Goal: Obtain resource: Obtain resource

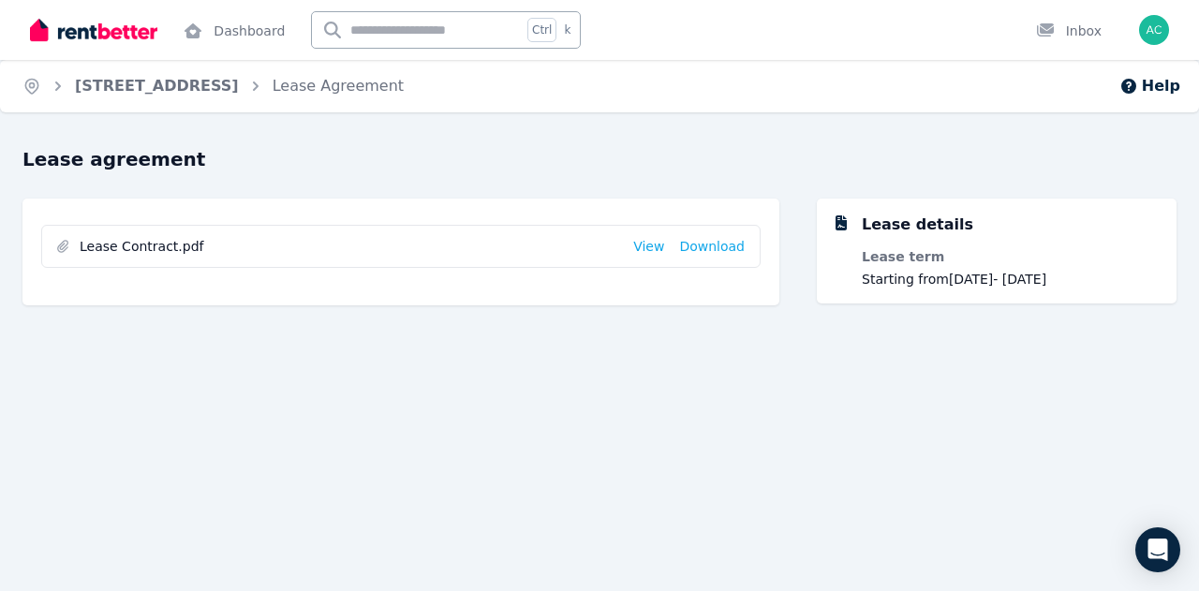
click at [122, 33] on img at bounding box center [93, 30] width 127 height 28
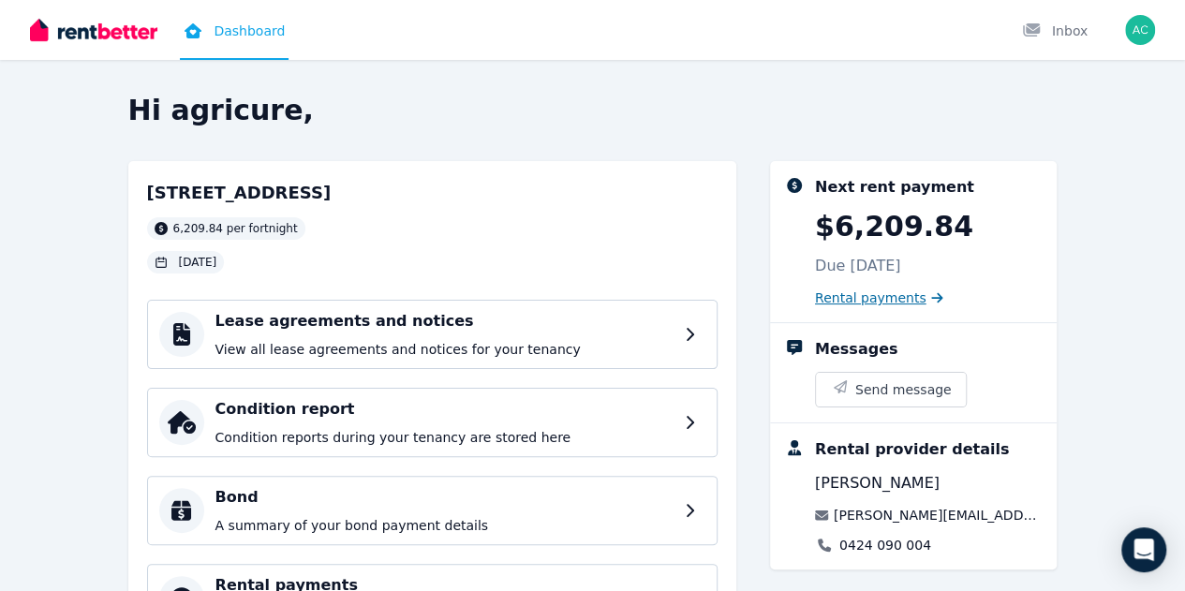
click at [927, 301] on span "Rental payments" at bounding box center [871, 298] width 112 height 19
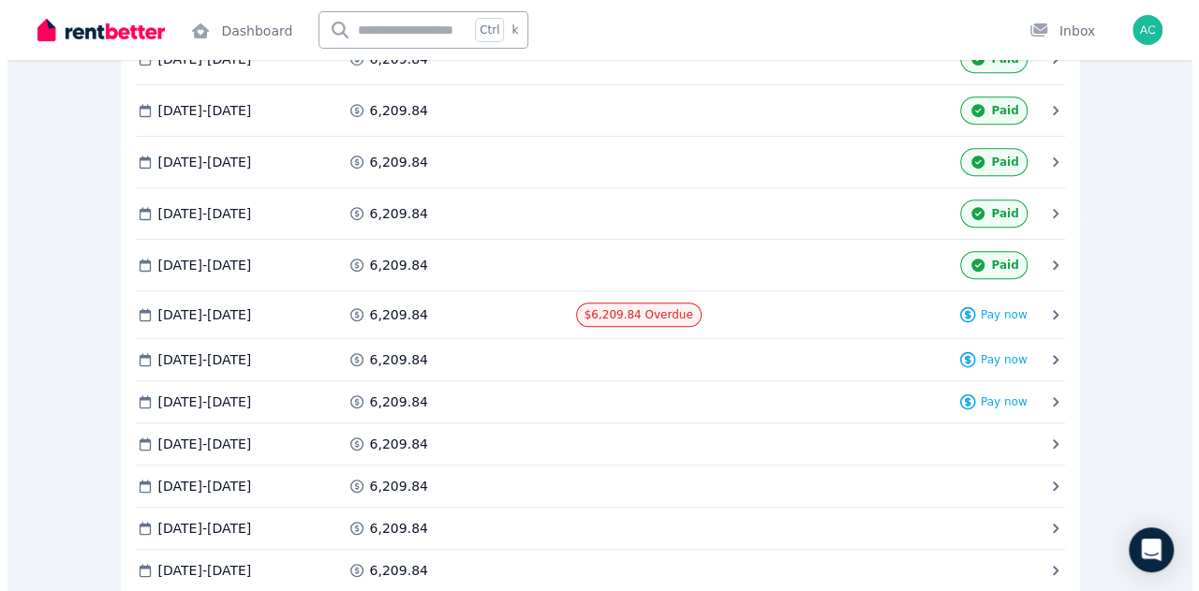
scroll to position [281, 0]
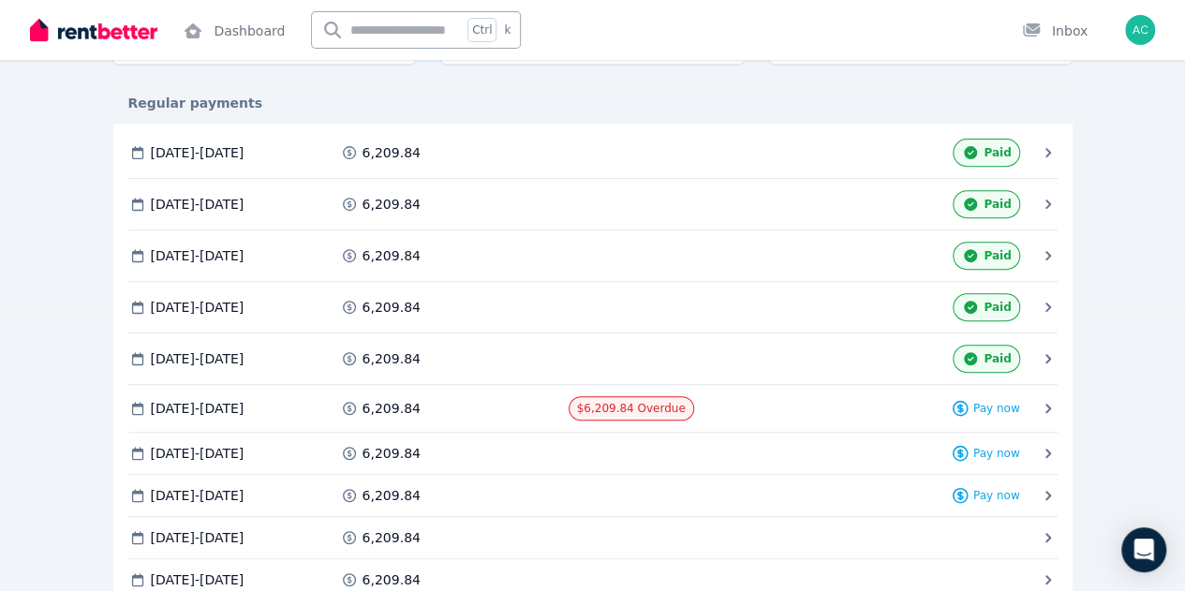
click at [0, 0] on span "[DATE] - [DATE]" at bounding box center [0, 0] width 0 height 0
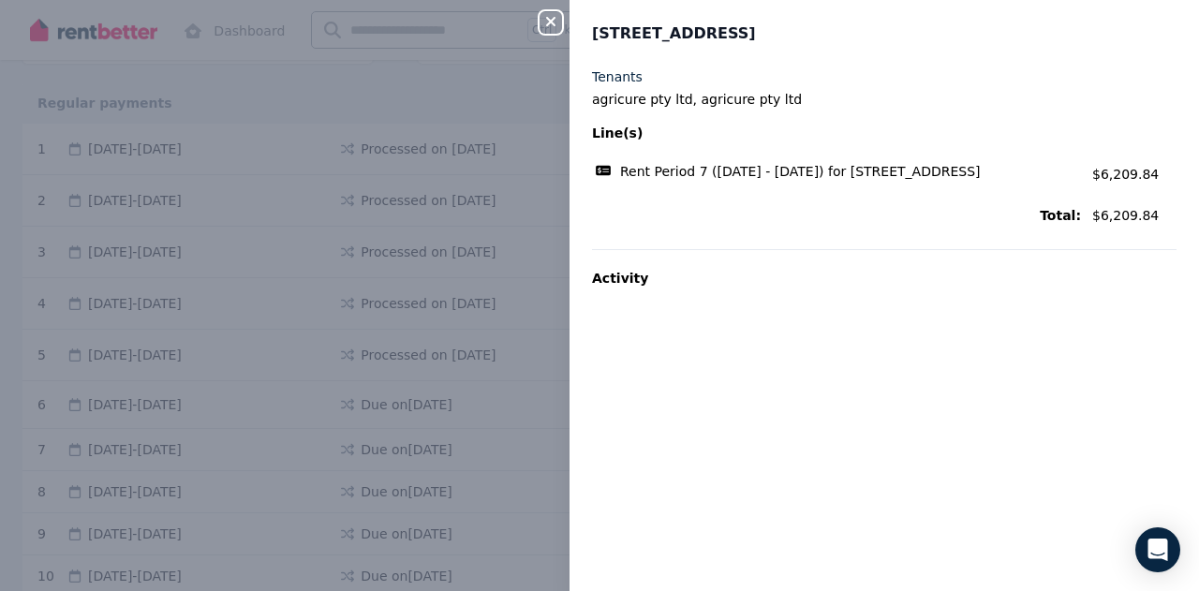
click at [558, 29] on icon "button" at bounding box center [551, 21] width 22 height 15
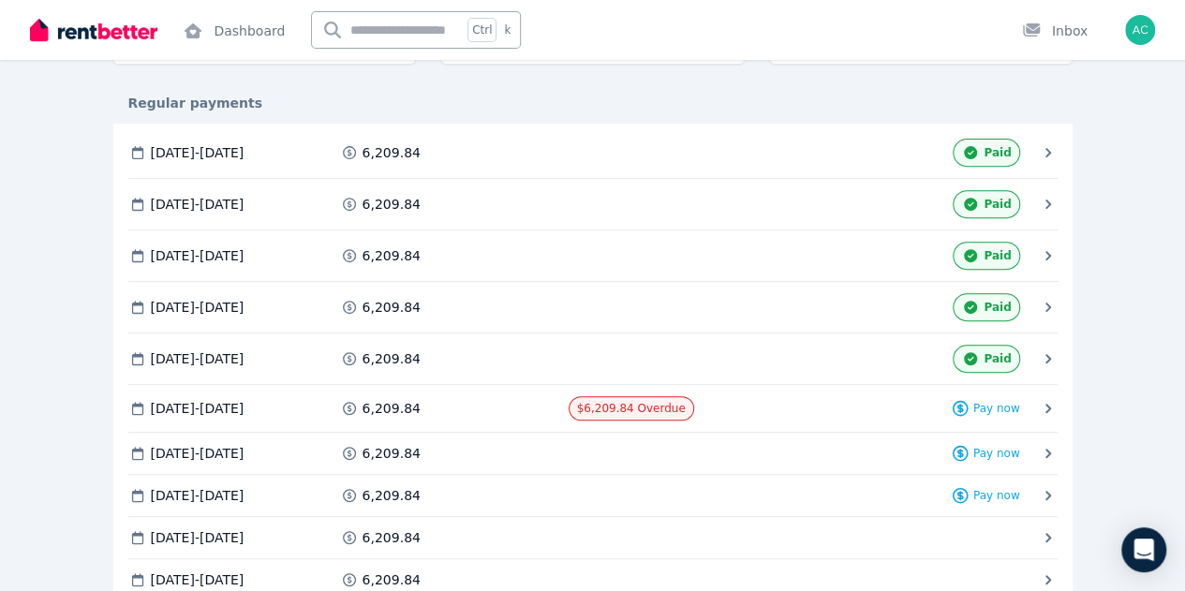
click at [0, 0] on span "Invoice" at bounding box center [0, 0] width 0 height 0
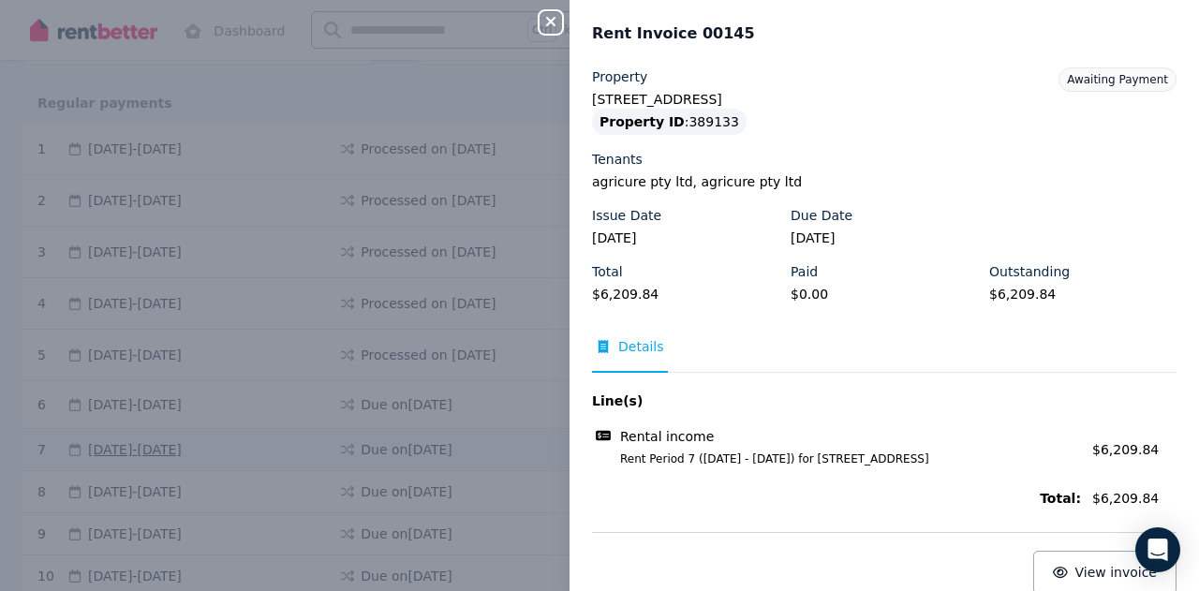
click at [547, 22] on icon "button" at bounding box center [551, 21] width 22 height 15
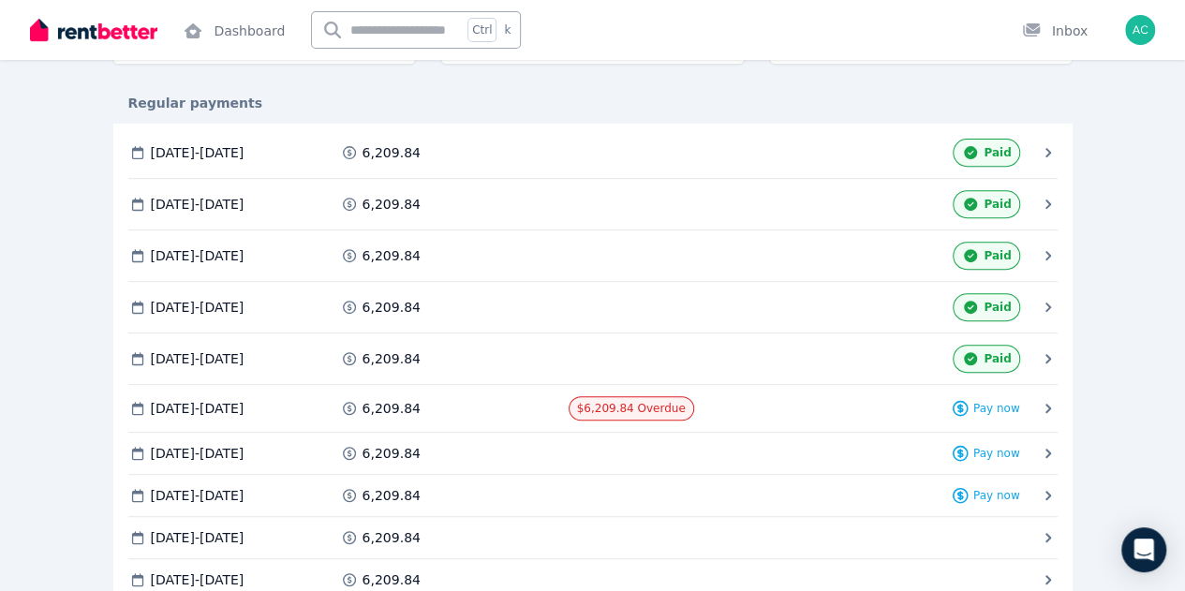
click at [0, 0] on span "Invoice" at bounding box center [0, 0] width 0 height 0
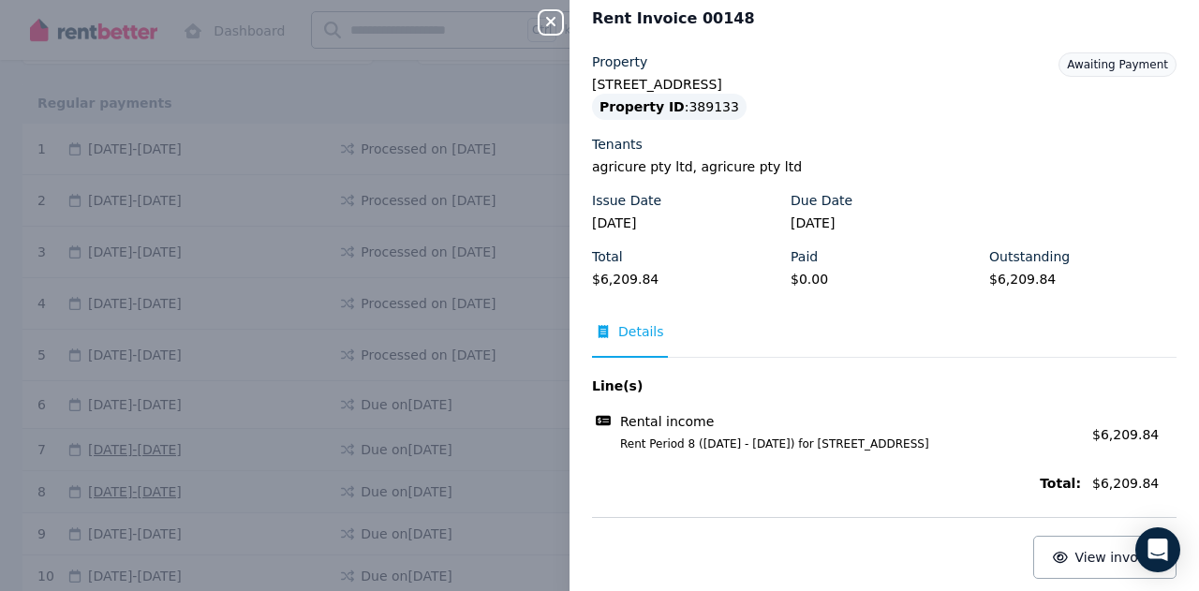
scroll to position [24, 0]
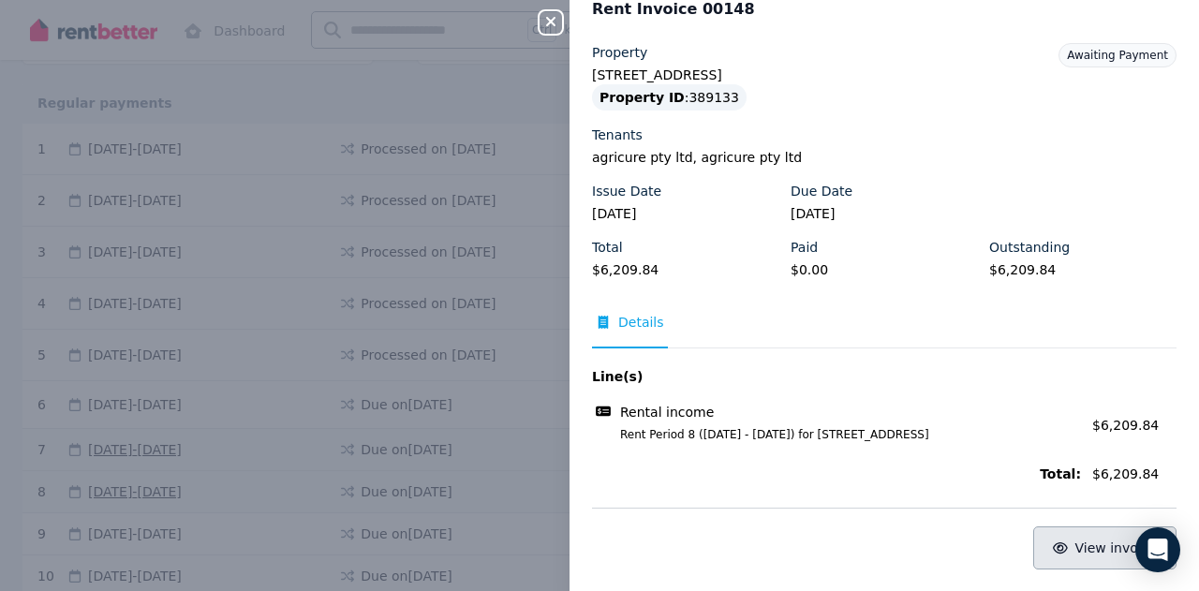
click at [1092, 545] on span "View invoice" at bounding box center [1117, 548] width 82 height 15
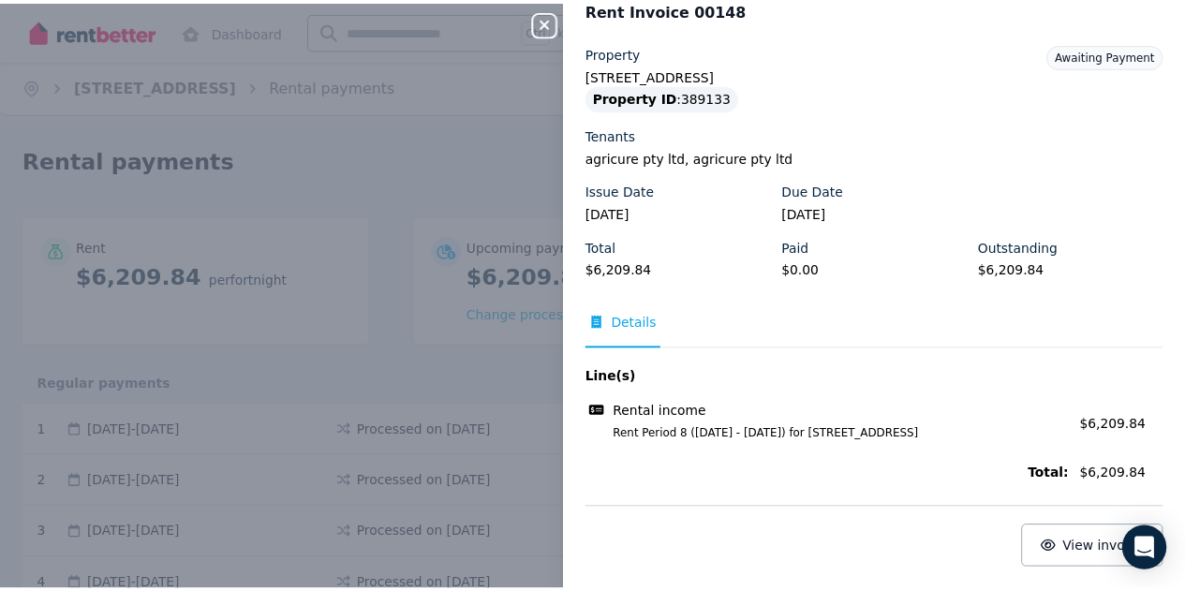
scroll to position [0, 0]
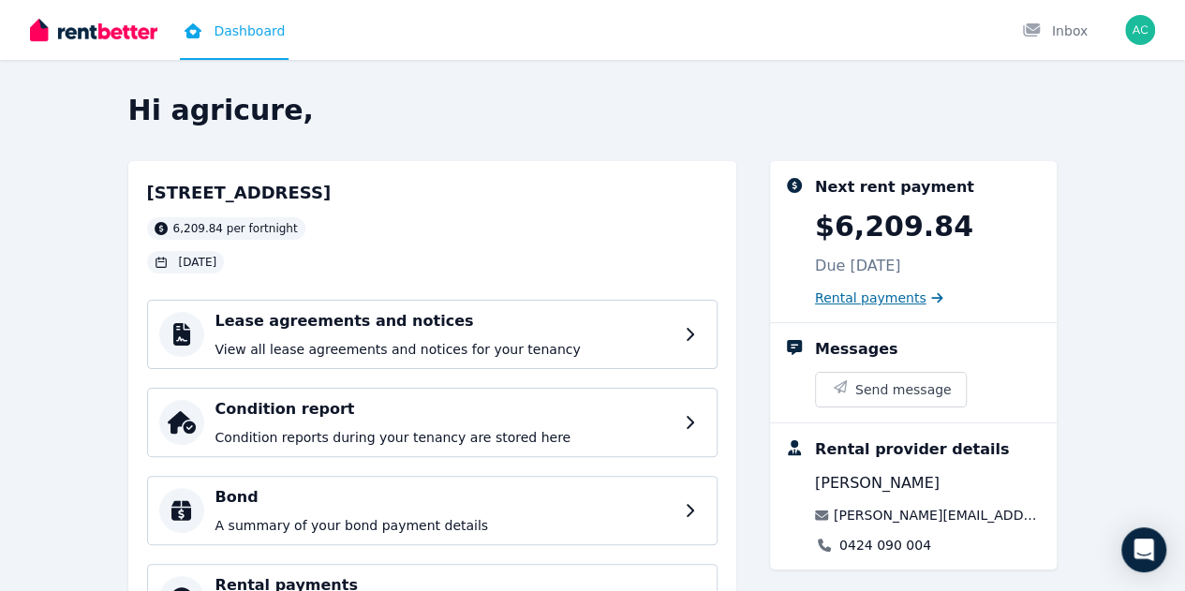
click at [927, 299] on span "Rental payments" at bounding box center [871, 298] width 112 height 19
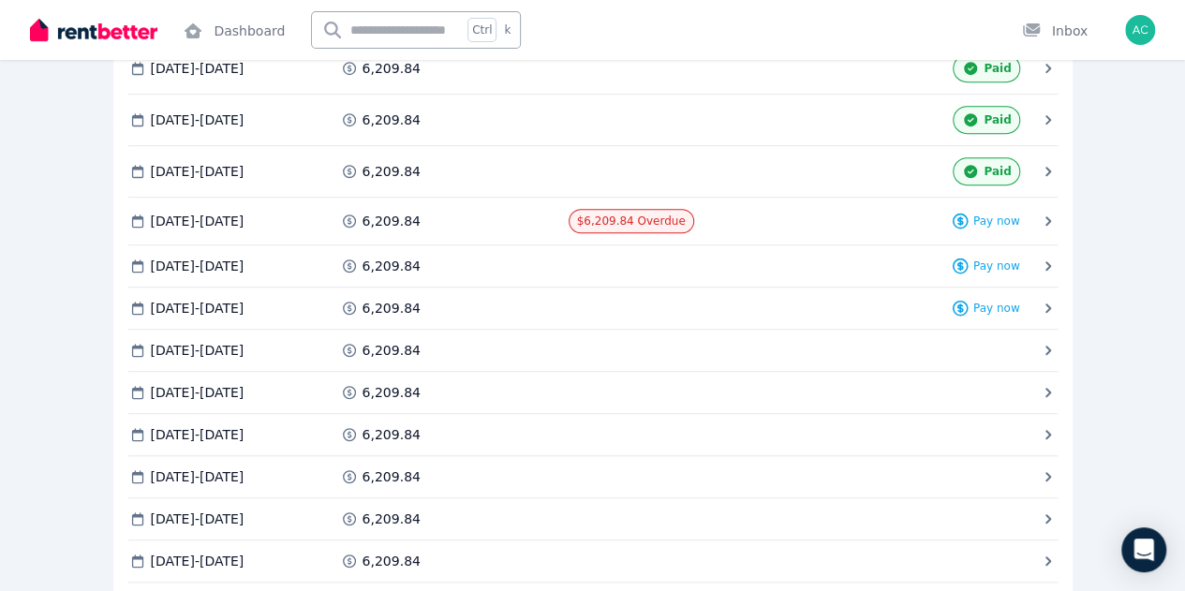
scroll to position [375, 0]
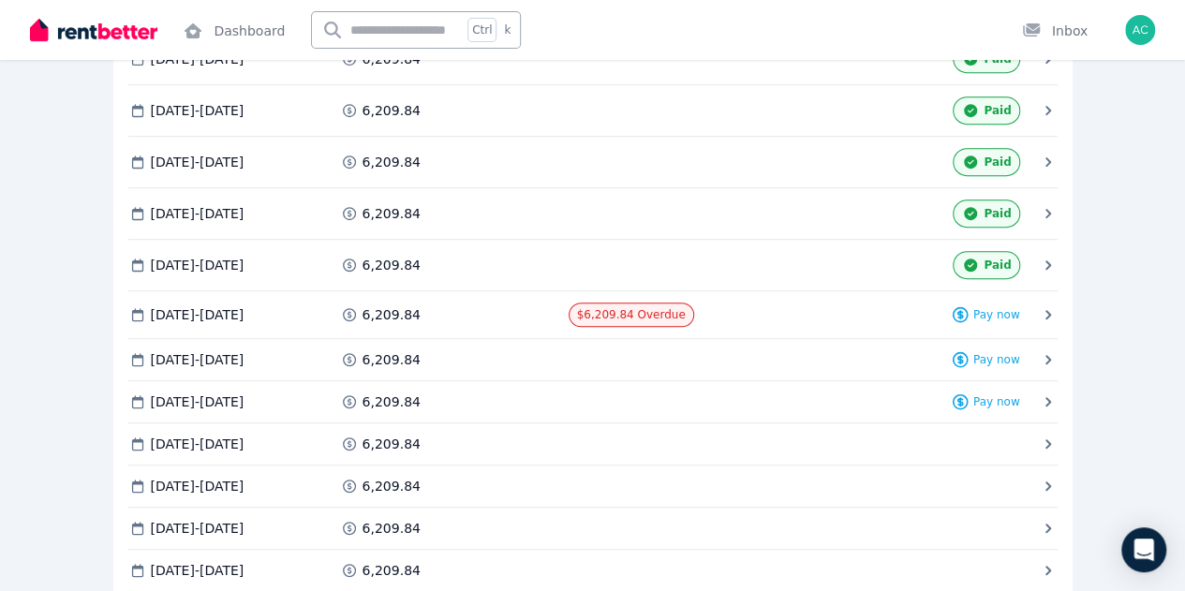
click at [0, 0] on icon at bounding box center [0, 0] width 0 height 0
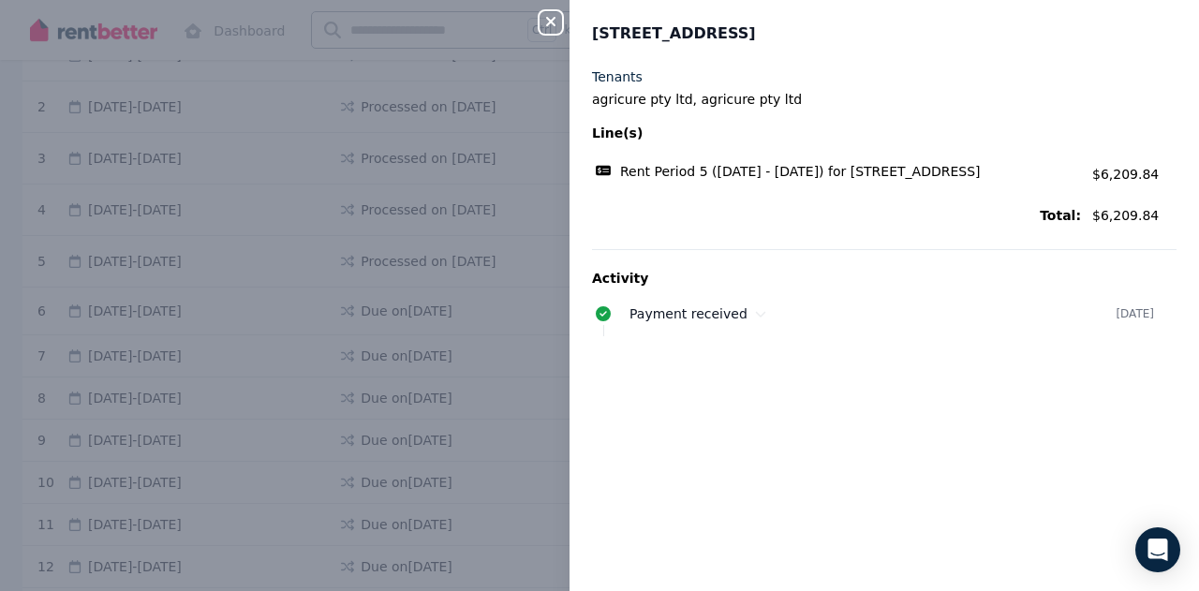
click at [562, 19] on div "Close panel" at bounding box center [558, 17] width 37 height 34
click at [555, 19] on icon "button" at bounding box center [550, 21] width 9 height 9
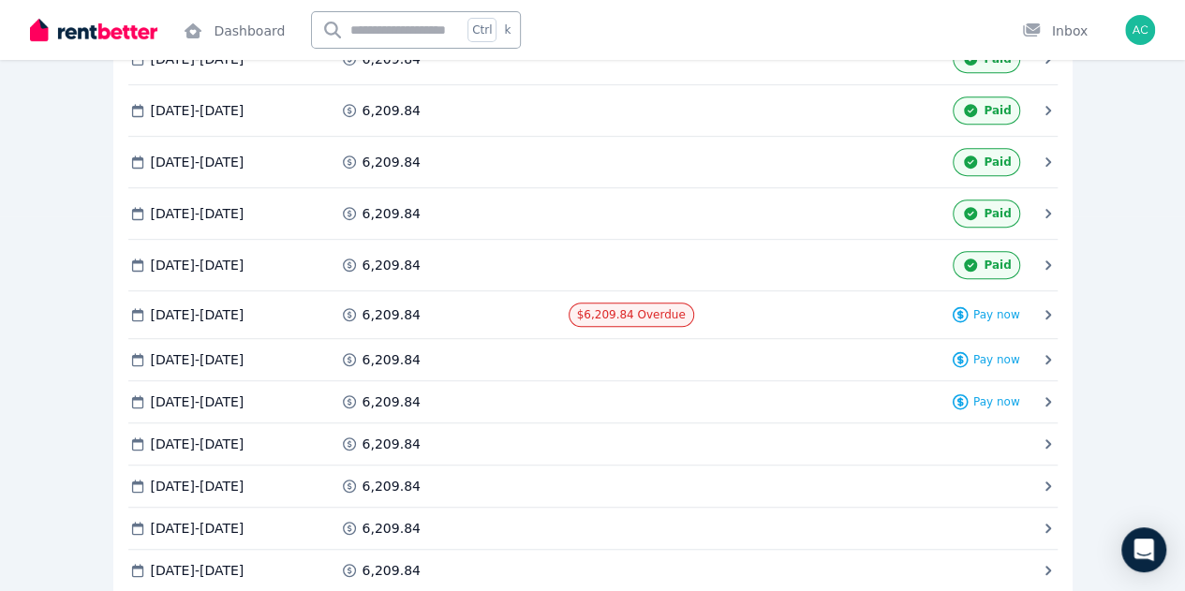
click at [0, 0] on span "Invoice" at bounding box center [0, 0] width 0 height 0
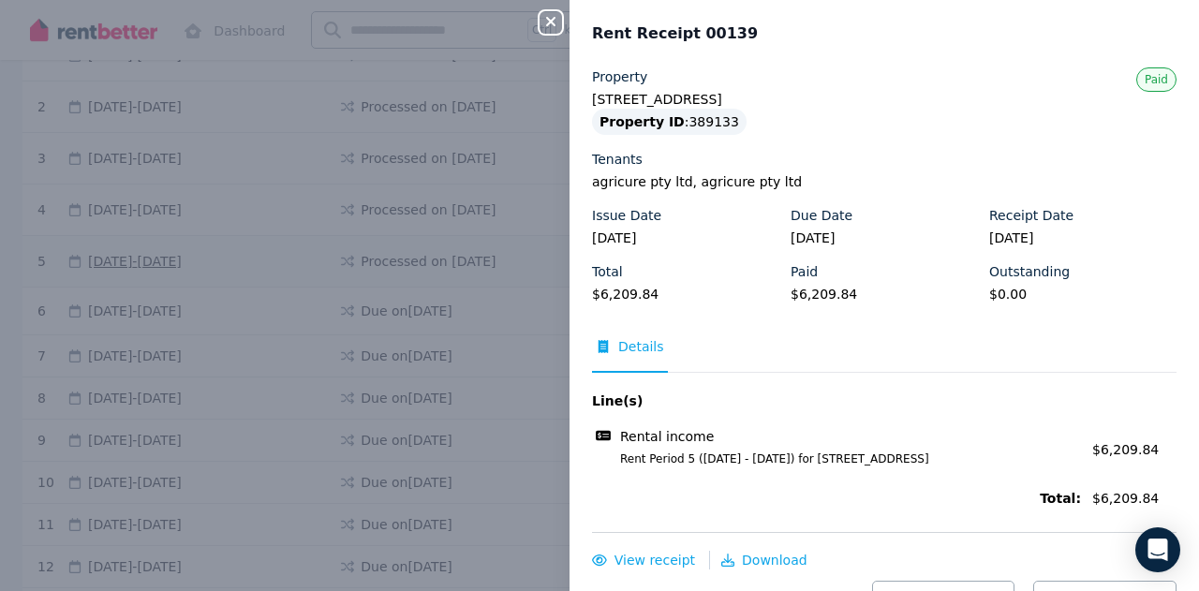
click at [546, 22] on icon "button" at bounding box center [551, 21] width 22 height 15
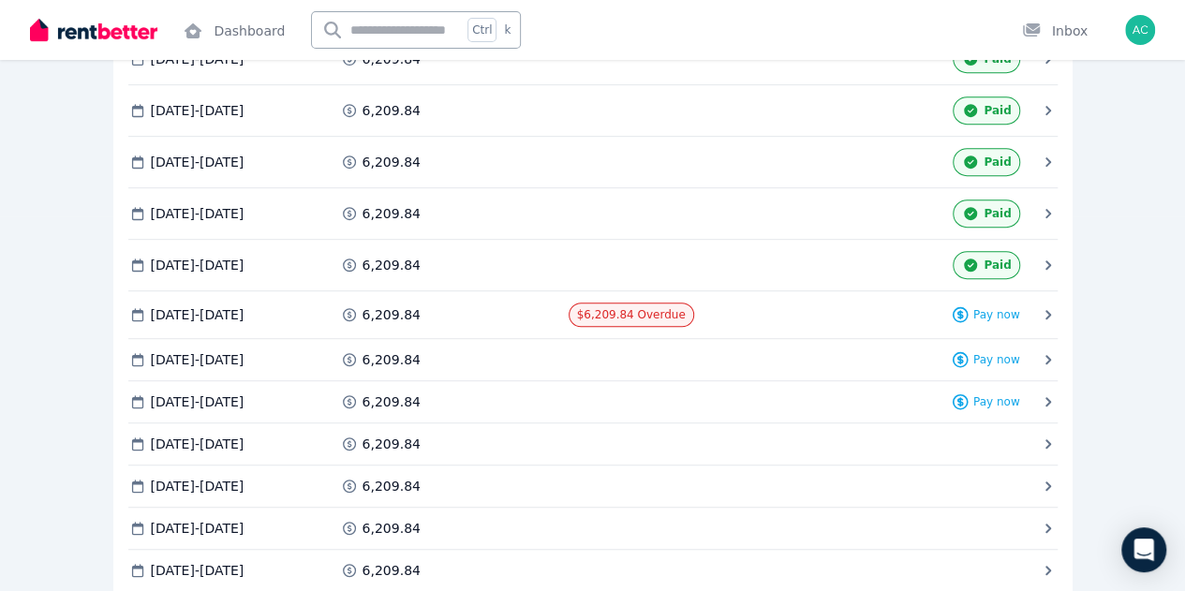
click at [0, 0] on span "Invoice" at bounding box center [0, 0] width 0 height 0
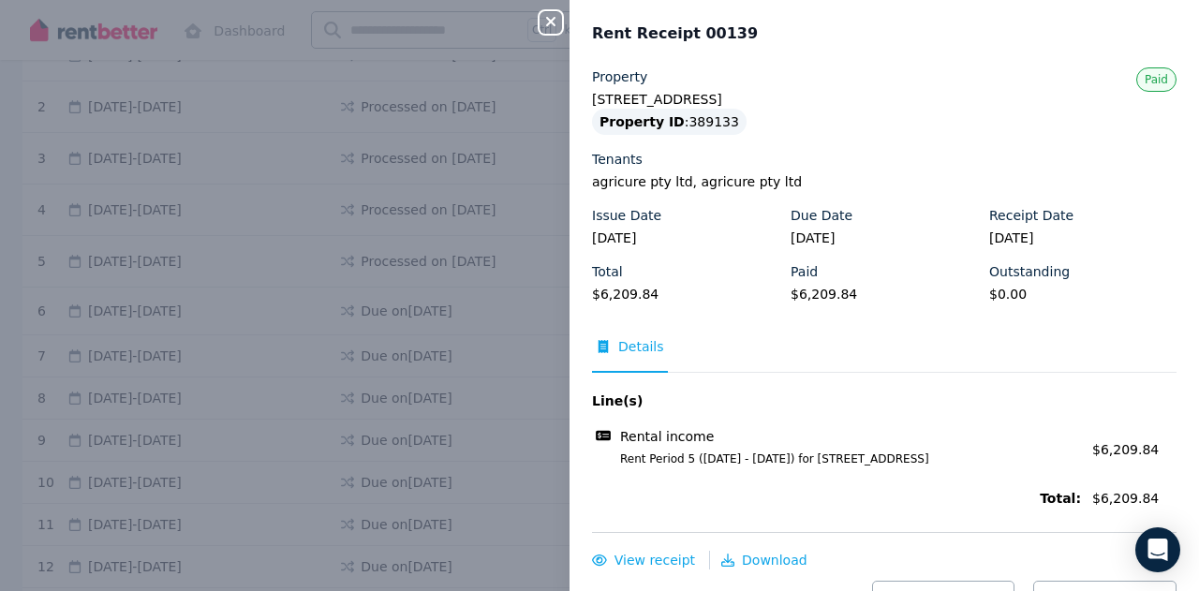
click at [549, 20] on icon "button" at bounding box center [551, 21] width 22 height 15
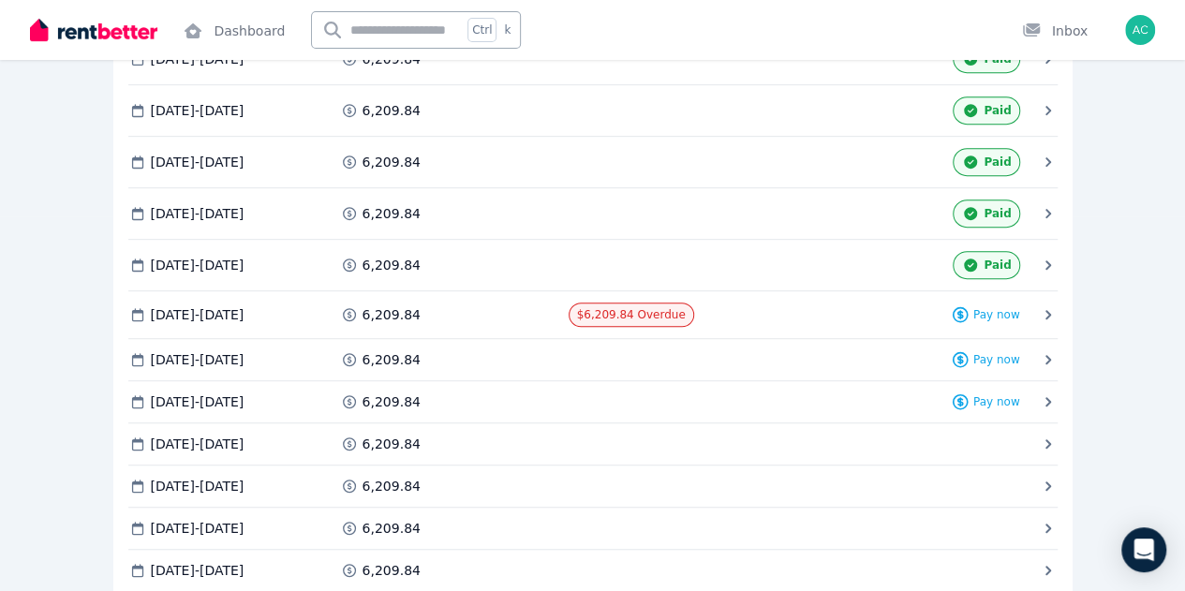
click at [0, 0] on span "Invoice" at bounding box center [0, 0] width 0 height 0
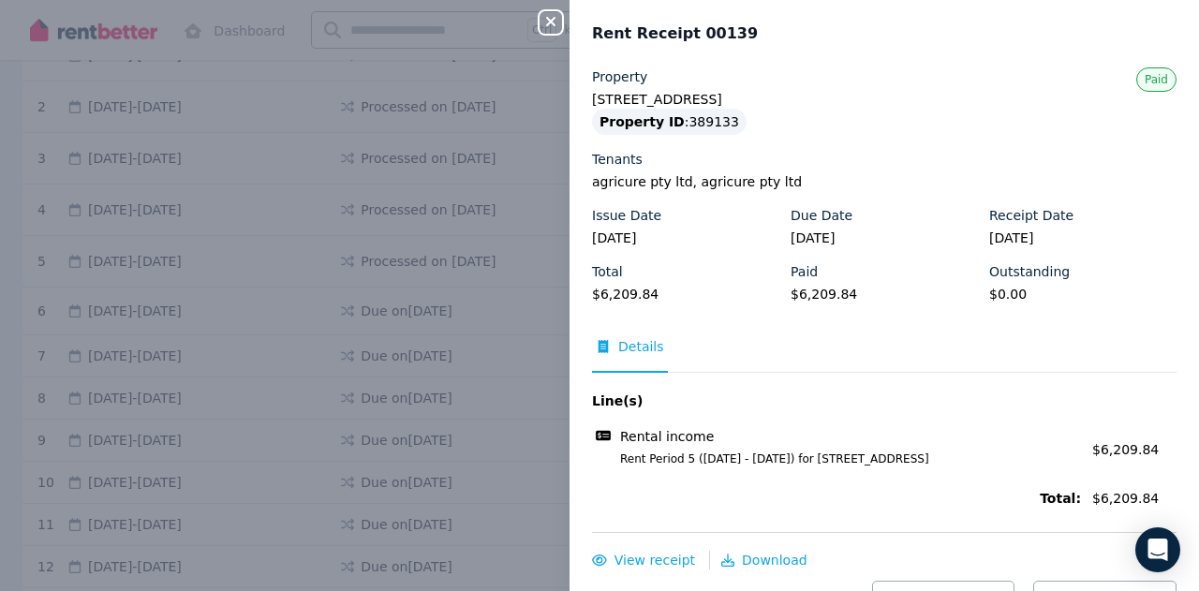
click at [560, 25] on icon "button" at bounding box center [551, 21] width 22 height 15
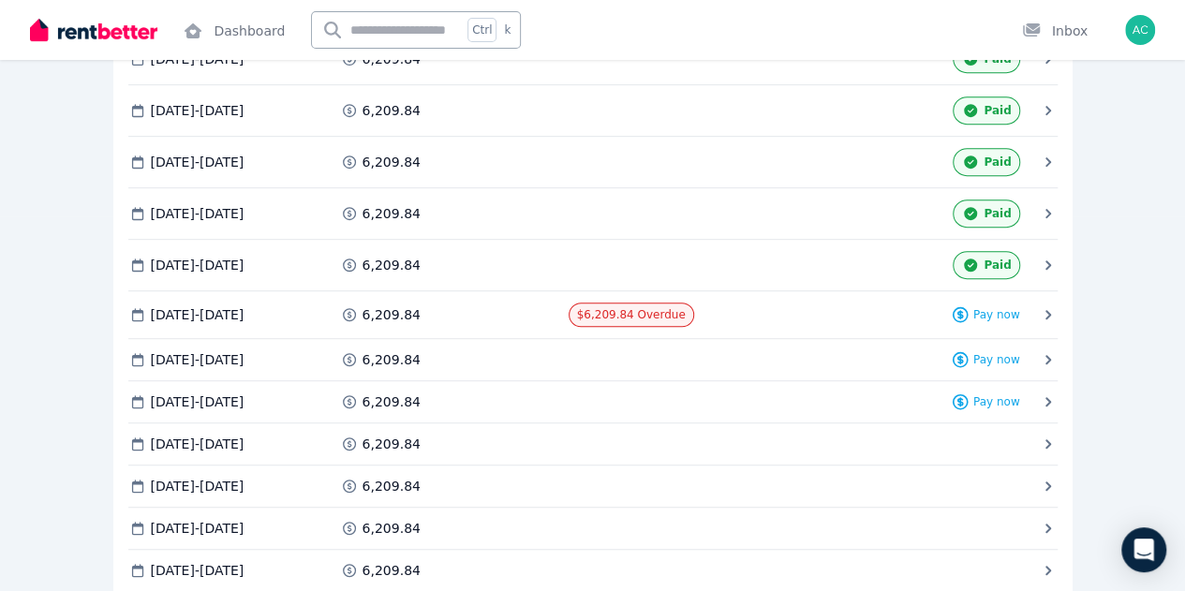
click at [0, 0] on span "Invoice" at bounding box center [0, 0] width 0 height 0
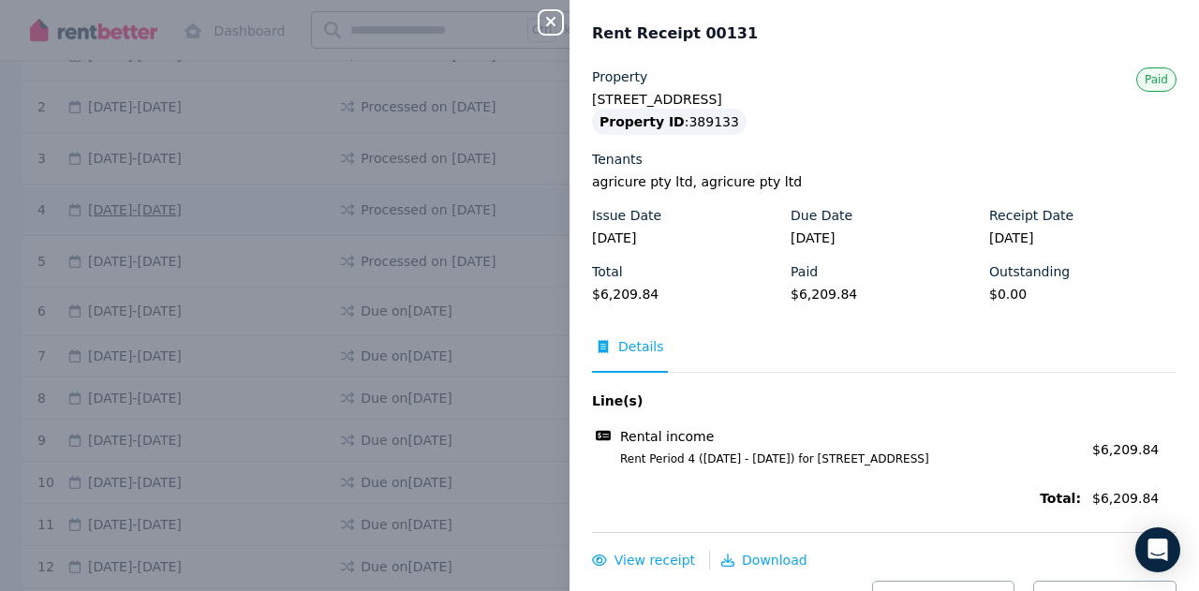
click at [555, 20] on icon "button" at bounding box center [550, 21] width 9 height 9
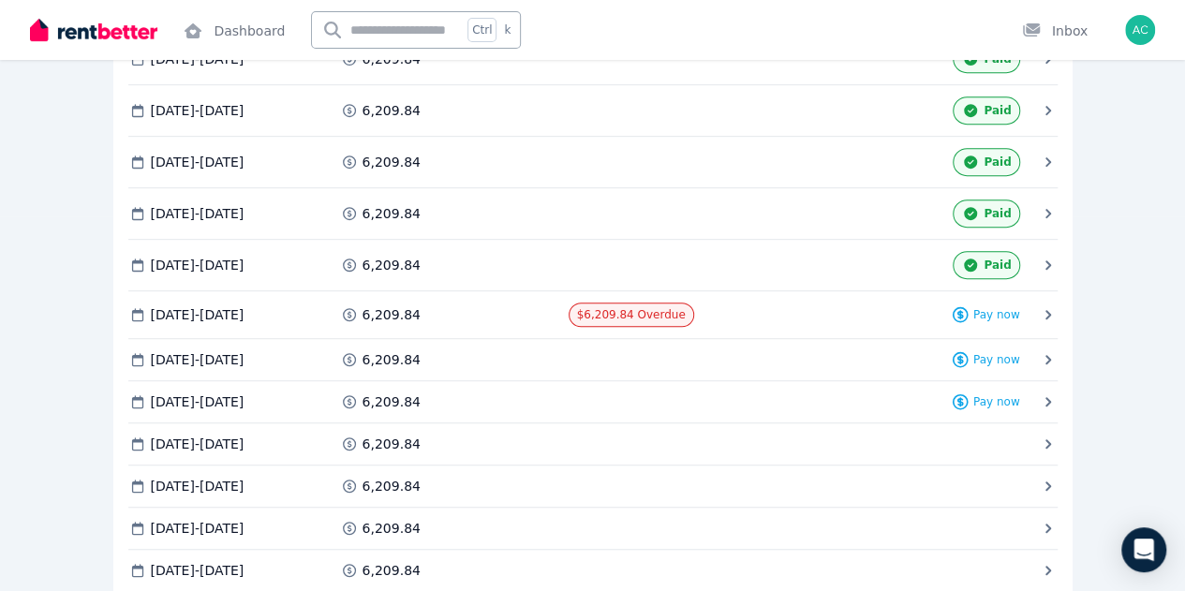
click at [0, 0] on span "Invoice" at bounding box center [0, 0] width 0 height 0
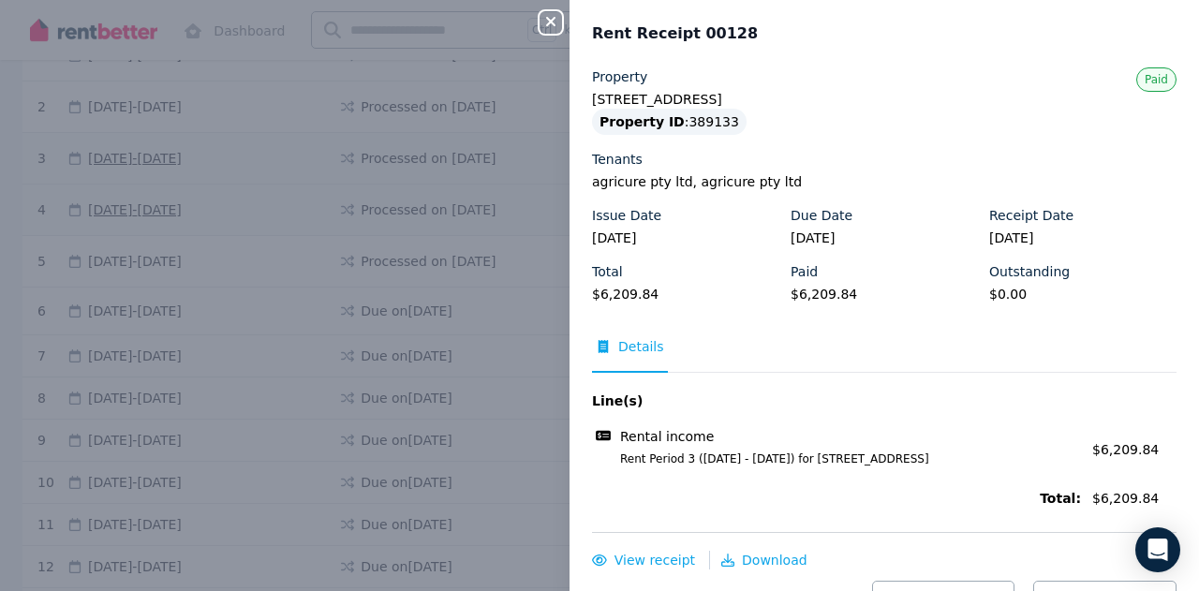
click at [544, 22] on icon "button" at bounding box center [551, 21] width 22 height 15
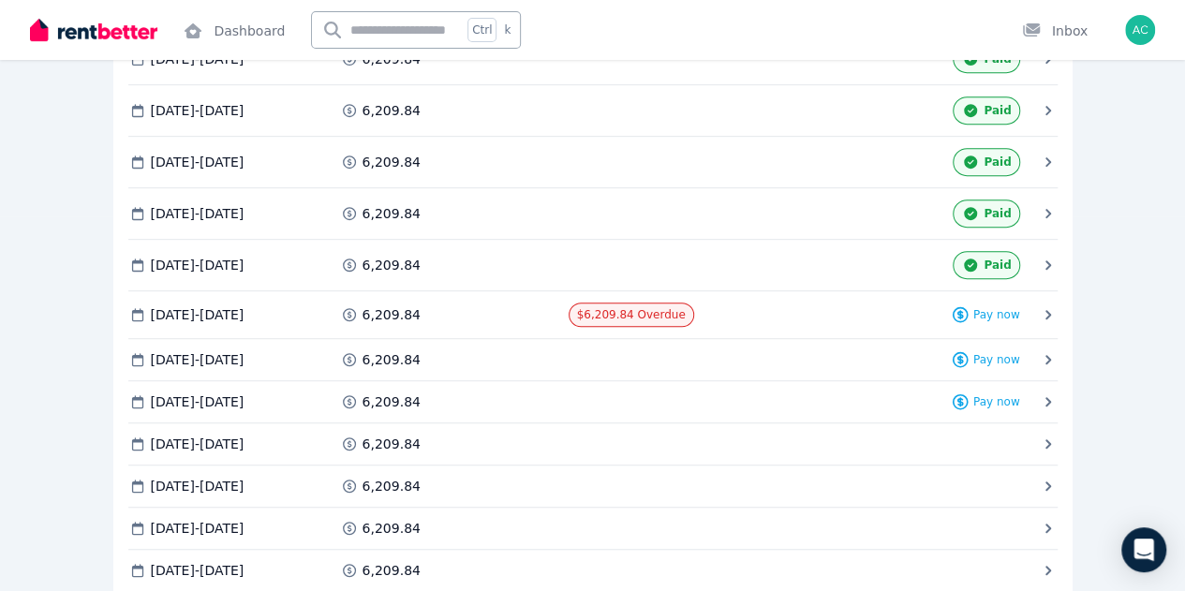
click at [0, 0] on span "Invoice" at bounding box center [0, 0] width 0 height 0
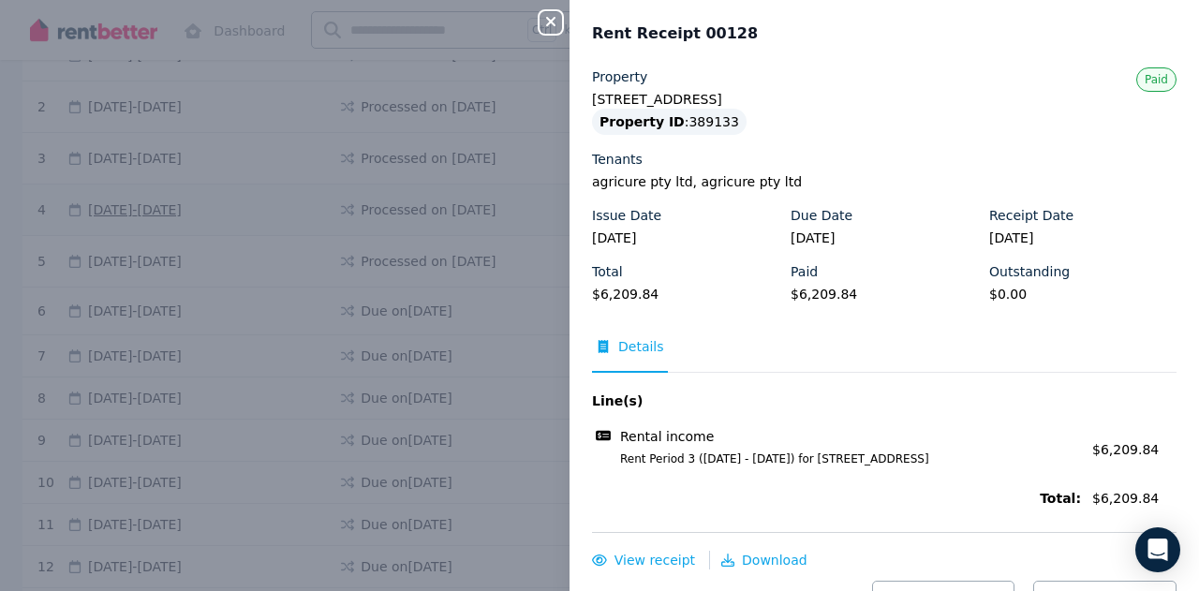
click at [551, 21] on icon "button" at bounding box center [551, 21] width 22 height 15
